Goal: Find specific page/section

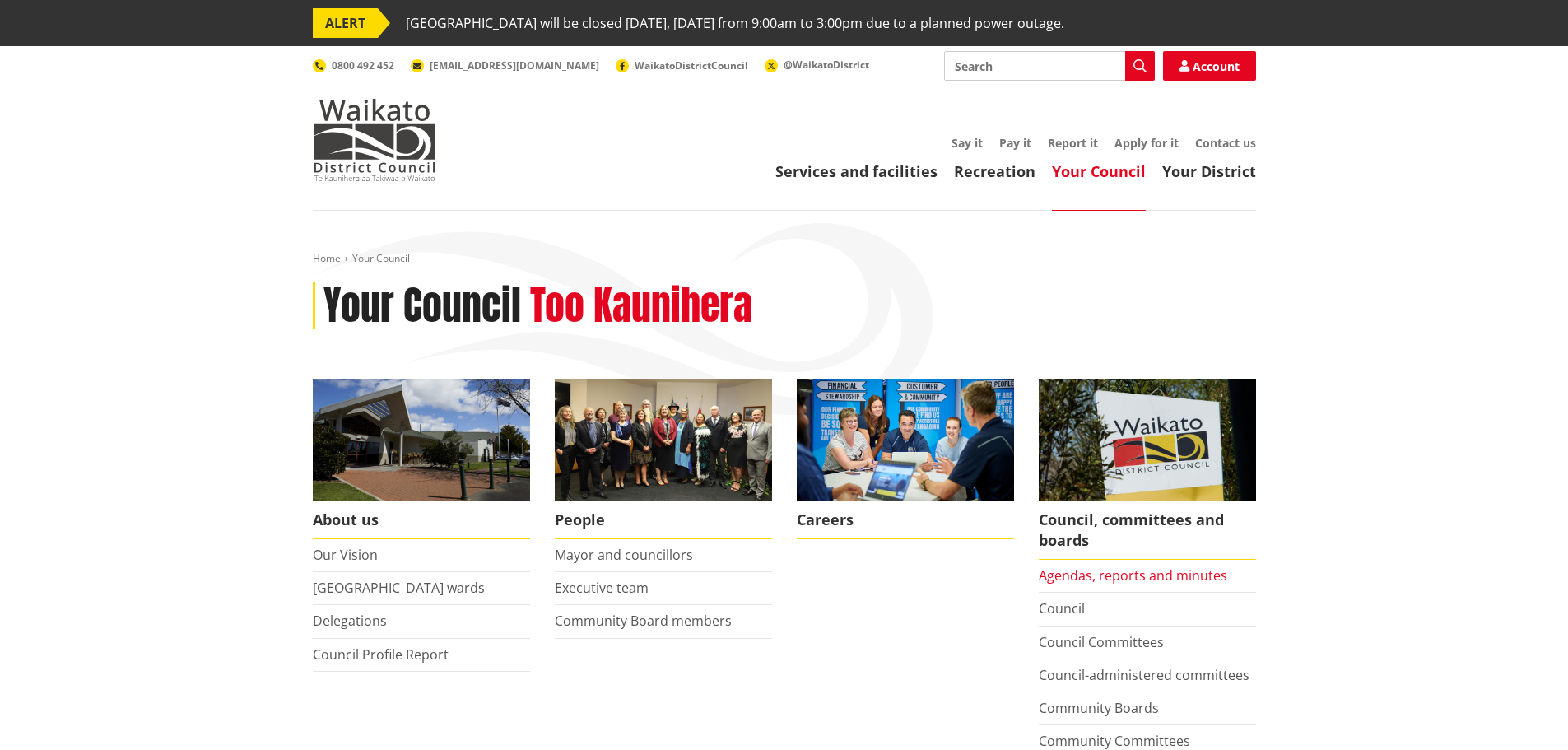
click at [1077, 584] on link "Agendas, reports and minutes" at bounding box center [1133, 575] width 189 height 18
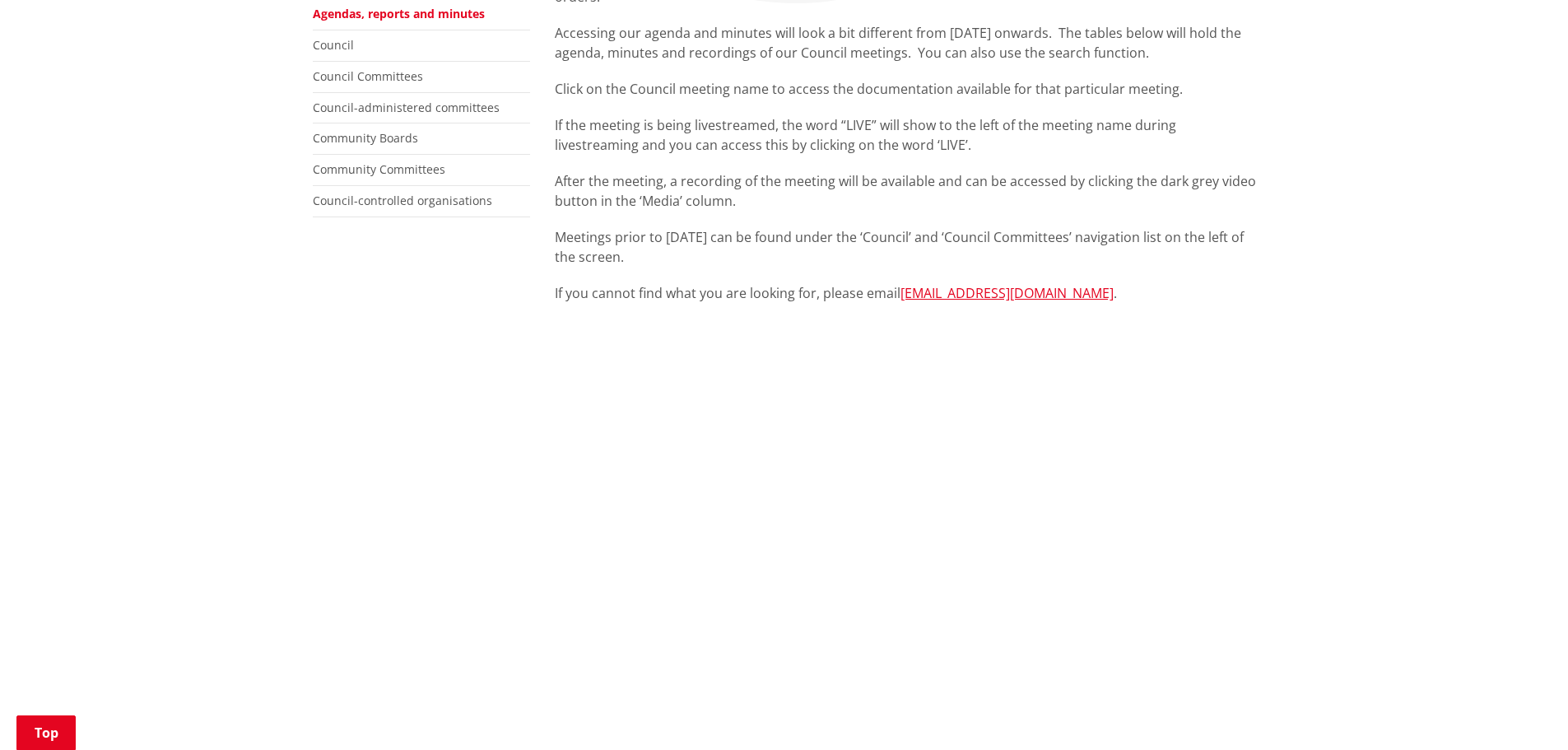
scroll to position [165, 0]
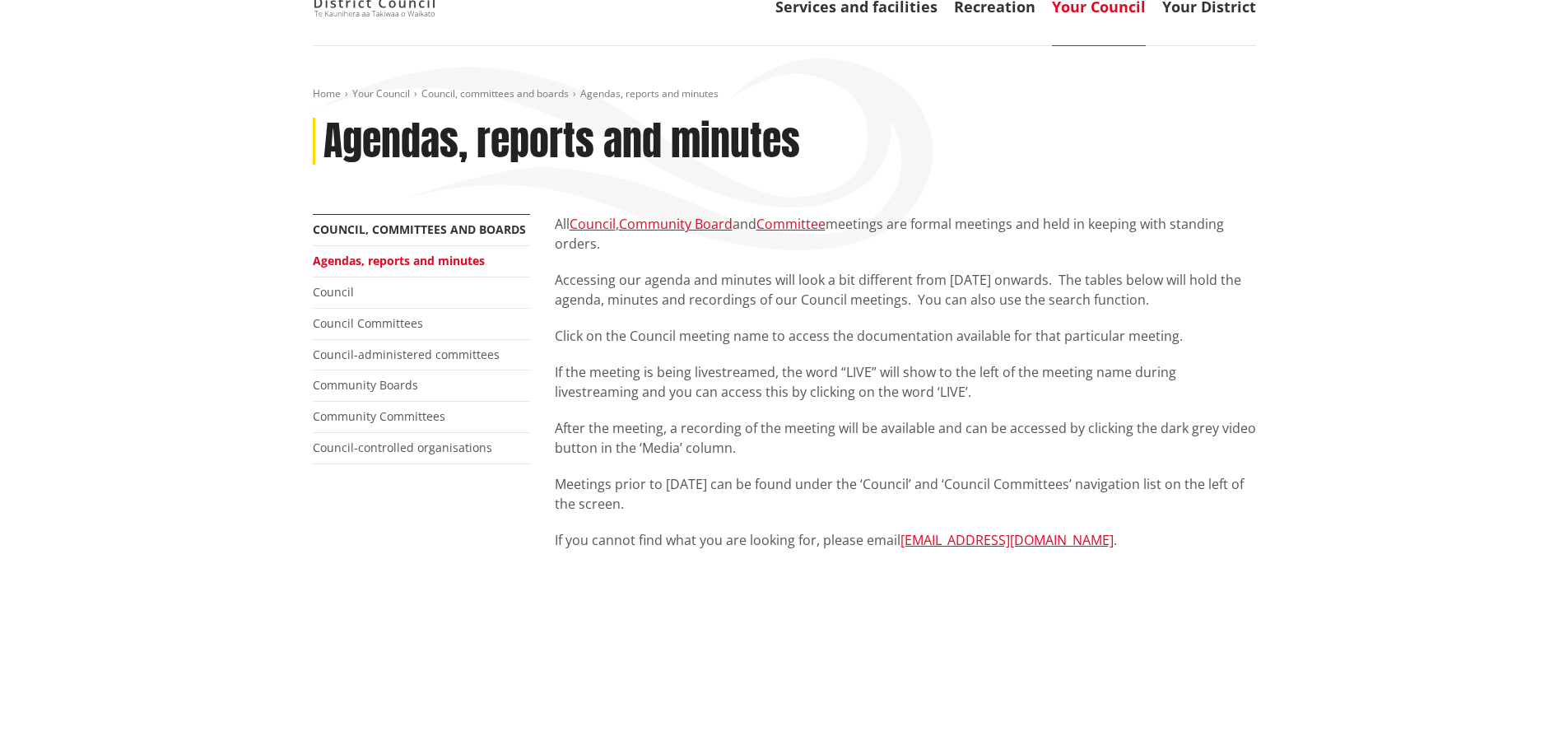
click at [474, 256] on link "Agendas, reports and minutes" at bounding box center [399, 260] width 172 height 15
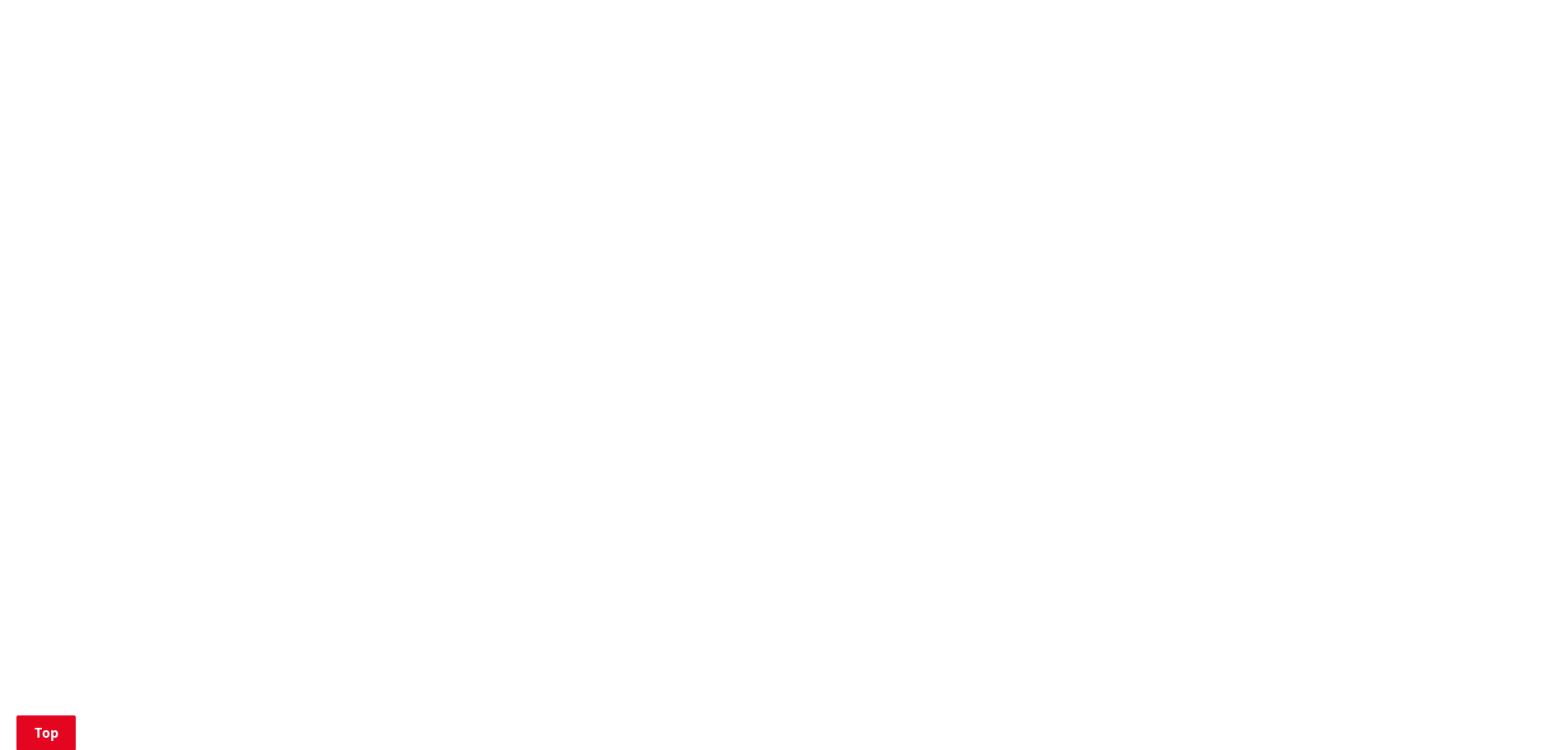
scroll to position [1317, 0]
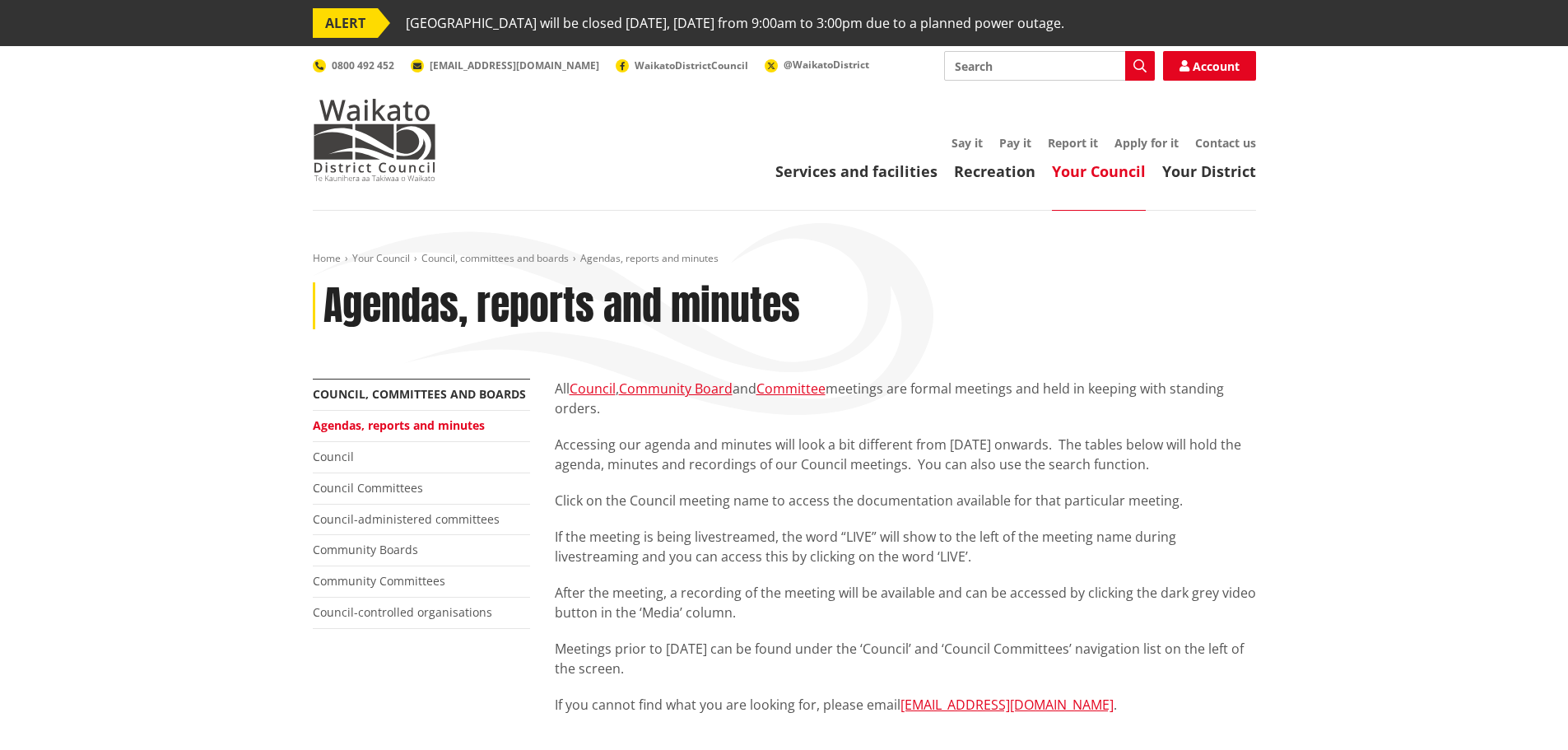
scroll to position [1317, 0]
